Goal: Transaction & Acquisition: Purchase product/service

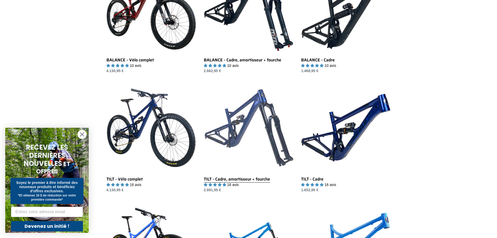
scroll to position [522, 0]
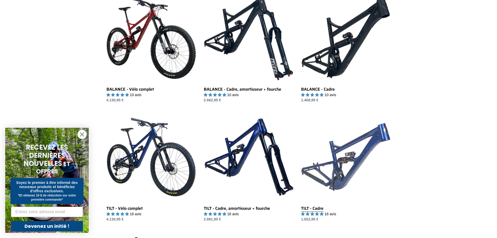
click at [351, 144] on link "TILT - Cadre" at bounding box center [345, 167] width 89 height 110
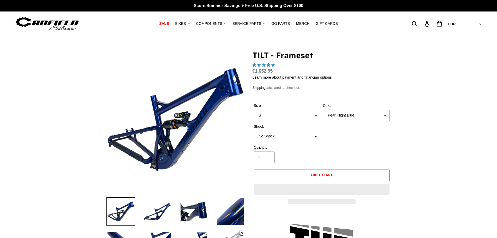
select select "highest-rating"
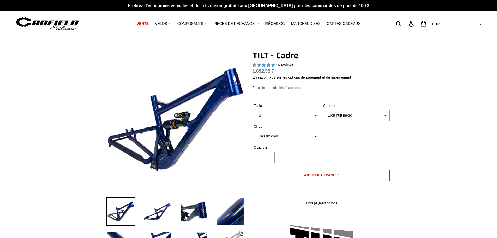
click at [316, 136] on select "Pas de choc Cane Creek DB Kitsuma Air RockShox Deluxe Ultimate Renard FLOAT X E…" at bounding box center [287, 135] width 67 height 11
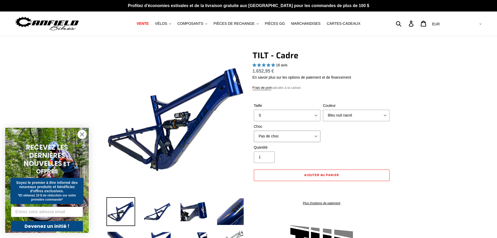
select select "RockShox Deluxe Ultimate"
click at [254, 130] on select "Pas de choc Cane Creek DB Kitsuma Air RockShox Deluxe Ultimate Renard FLOAT X E…" at bounding box center [287, 135] width 67 height 11
click at [376, 116] on select "Bleu nuit nacré Argent furtif" at bounding box center [356, 115] width 67 height 11
click at [323, 110] on select "Bleu nuit nacré Argent furtif" at bounding box center [356, 115] width 67 height 11
click at [374, 115] on select "Bleu nuit nacré Argent furtif" at bounding box center [356, 115] width 67 height 11
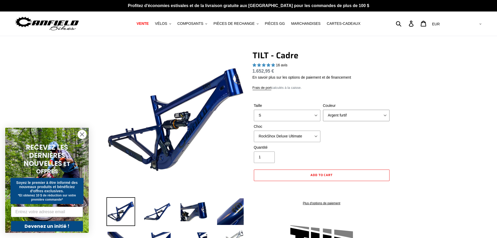
select select "Pearl Night Blue"
click at [323, 110] on select "Bleu nuit nacré Argent furtif" at bounding box center [356, 115] width 67 height 11
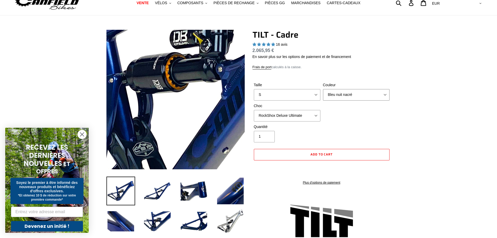
scroll to position [26, 0]
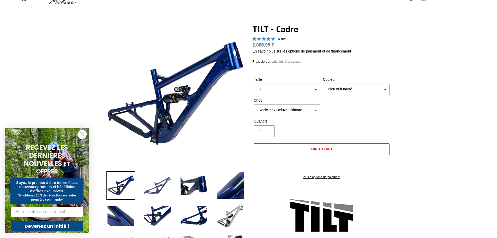
click at [158, 188] on img at bounding box center [157, 185] width 29 height 29
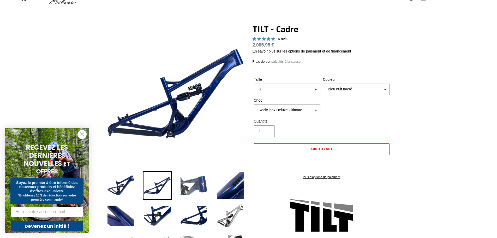
click at [190, 186] on img at bounding box center [194, 185] width 29 height 29
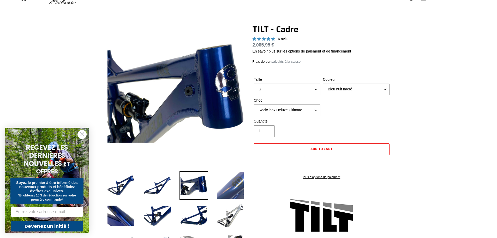
click at [228, 189] on img at bounding box center [230, 185] width 29 height 29
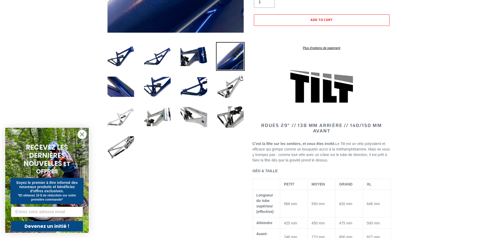
scroll to position [157, 0]
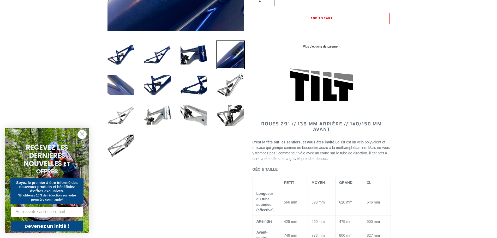
click at [124, 93] on img at bounding box center [120, 85] width 29 height 29
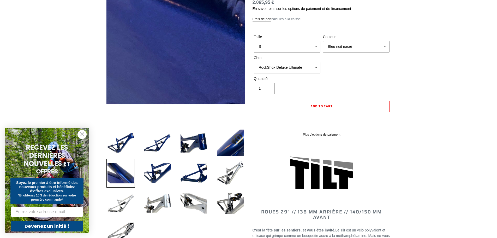
scroll to position [52, 0]
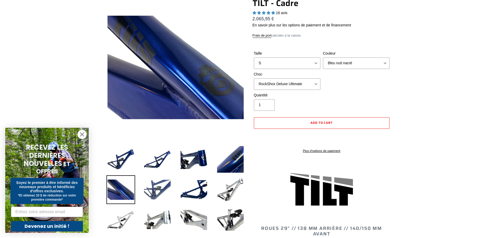
click at [159, 189] on img at bounding box center [157, 189] width 29 height 29
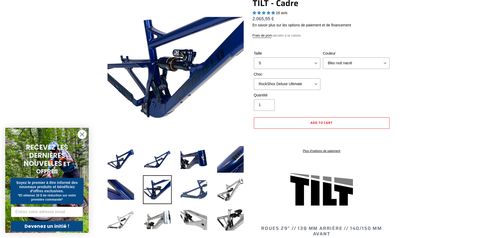
click at [188, 189] on img at bounding box center [194, 189] width 29 height 29
